Goal: Task Accomplishment & Management: Complete application form

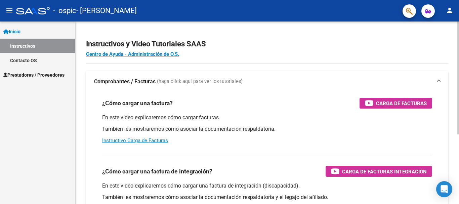
click at [178, 127] on p "También les mostraremos cómo asociar la documentación respaldatoria." at bounding box center [267, 128] width 330 height 7
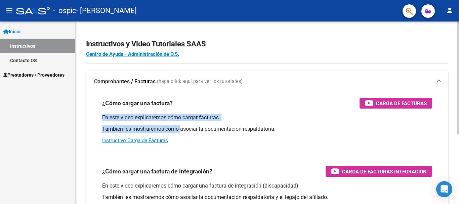
drag, startPoint x: 178, startPoint y: 127, endPoint x: 344, endPoint y: 112, distance: 166.7
click at [344, 112] on div "¿Cómo cargar una factura? Carga de Facturas En este video explicaremos cómo car…" at bounding box center [267, 120] width 346 height 57
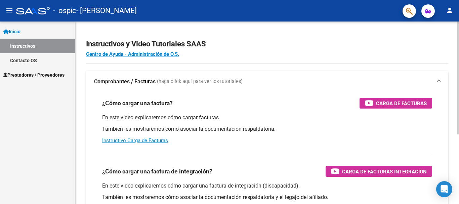
click at [344, 112] on div "¿Cómo cargar una factura? Carga de Facturas En este video explicaremos cómo car…" at bounding box center [267, 120] width 346 height 57
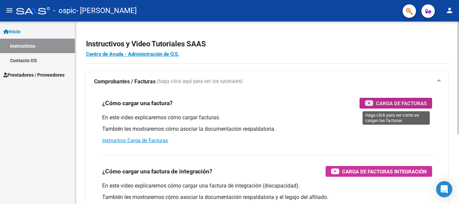
click at [382, 104] on span "Carga de Facturas" at bounding box center [401, 103] width 51 height 8
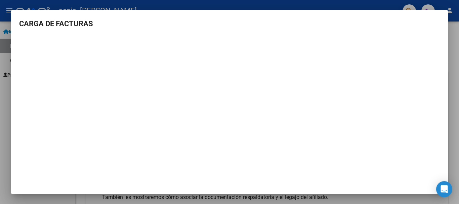
click at [454, 49] on div at bounding box center [229, 102] width 459 height 204
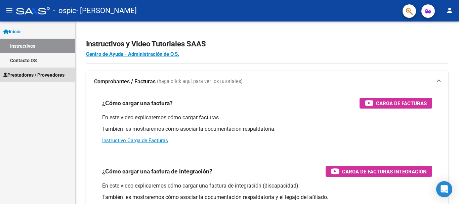
click at [26, 73] on span "Prestadores / Proveedores" at bounding box center [33, 74] width 61 height 7
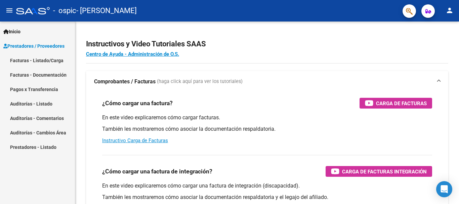
click at [29, 61] on link "Facturas - Listado/Carga" at bounding box center [37, 60] width 75 height 14
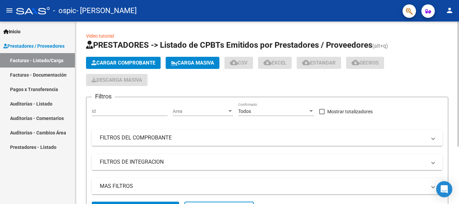
click at [112, 61] on span "Cargar Comprobante" at bounding box center [123, 63] width 64 height 6
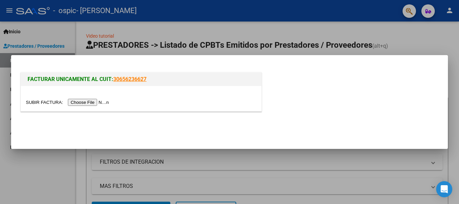
click at [98, 105] on input "file" at bounding box center [68, 102] width 85 height 7
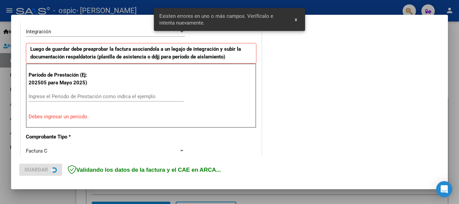
scroll to position [155, 0]
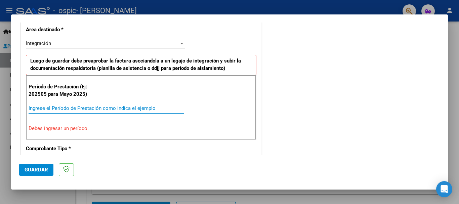
click at [39, 107] on input "Ingrese el Período de Prestación como indica el ejemplo" at bounding box center [106, 108] width 155 height 6
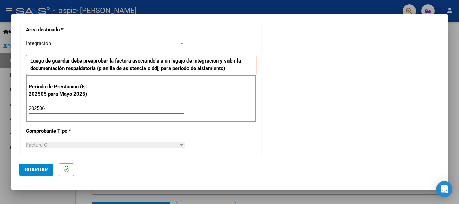
type input "202505"
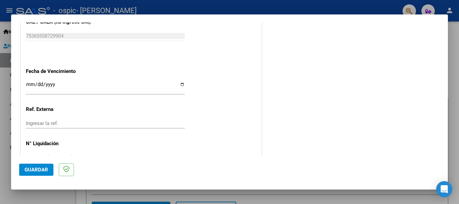
scroll to position [459, 0]
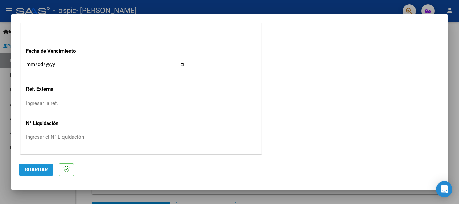
click at [34, 168] on span "Guardar" at bounding box center [37, 170] width 24 height 6
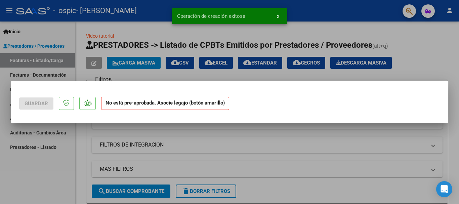
scroll to position [0, 0]
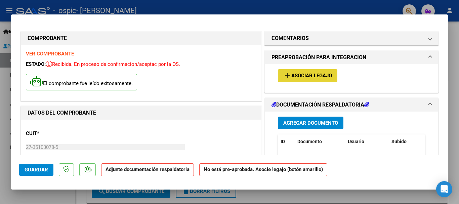
click at [306, 74] on span "Asociar Legajo" at bounding box center [311, 76] width 41 height 6
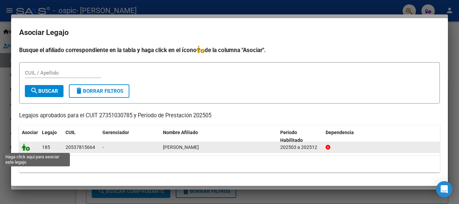
click at [26, 148] on icon at bounding box center [26, 146] width 8 height 7
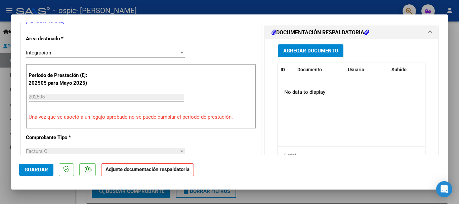
scroll to position [161, 0]
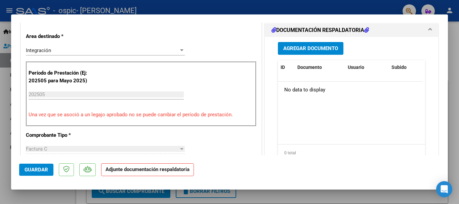
click at [307, 49] on span "Agregar Documento" at bounding box center [310, 49] width 55 height 6
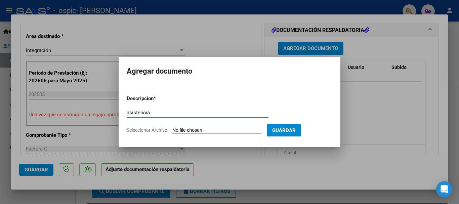
type input "asistencia"
click at [215, 129] on input "Seleccionar Archivo" at bounding box center [216, 130] width 89 height 6
type input "C:\fakepath\Asistencia Maxi [DATE].pdf"
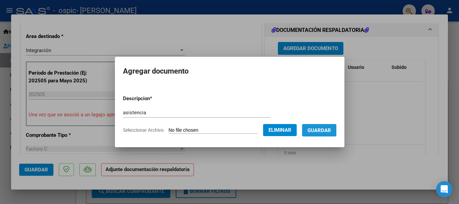
click at [323, 130] on span "Guardar" at bounding box center [319, 130] width 24 height 6
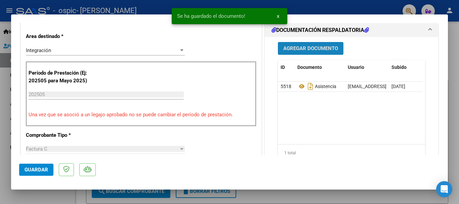
click at [304, 49] on span "Agregar Documento" at bounding box center [310, 49] width 55 height 6
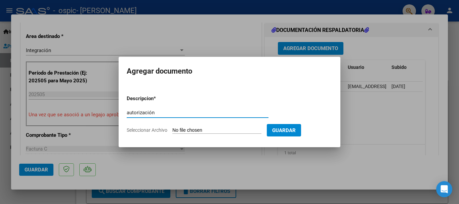
type input "autorización"
click at [227, 132] on input "Seleccionar Archivo" at bounding box center [216, 130] width 89 height 6
type input "C:\fakepath\Autorización Maximo.pdf"
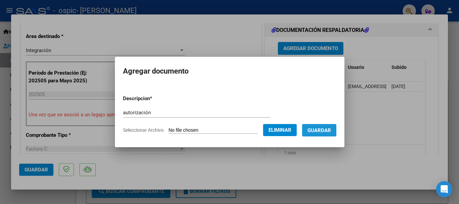
click at [327, 130] on span "Guardar" at bounding box center [319, 130] width 24 height 6
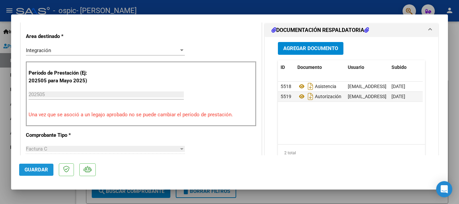
click at [37, 166] on button "Guardar" at bounding box center [36, 170] width 34 height 12
click at [454, 104] on div at bounding box center [229, 102] width 459 height 204
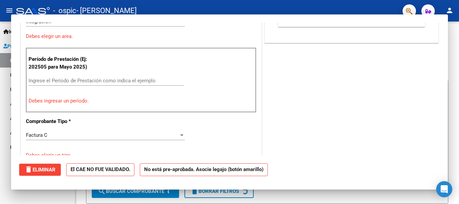
scroll to position [0, 0]
